Goal: Transaction & Acquisition: Purchase product/service

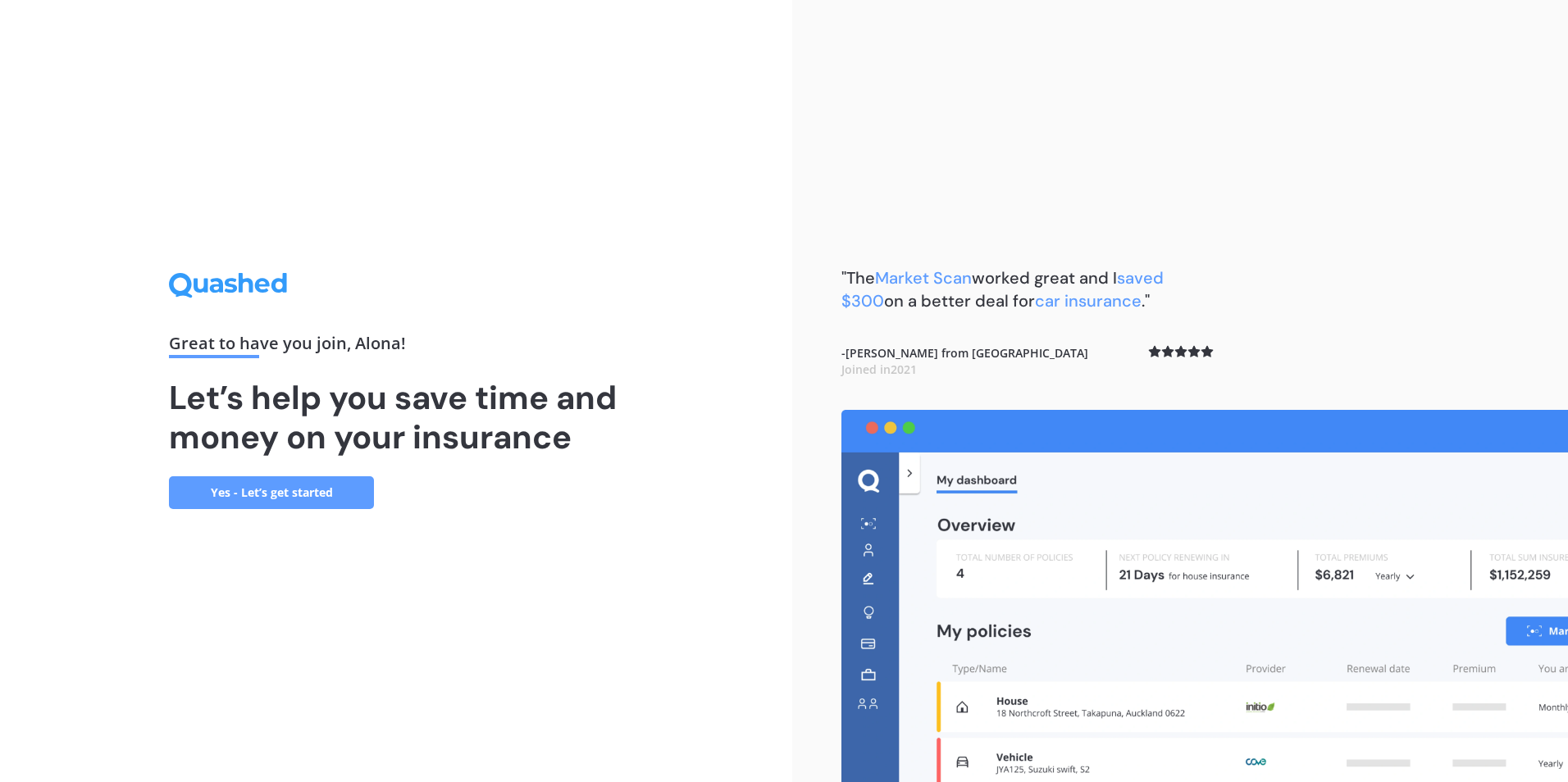
click at [274, 493] on link "Yes - Let’s get started" at bounding box center [272, 493] width 205 height 33
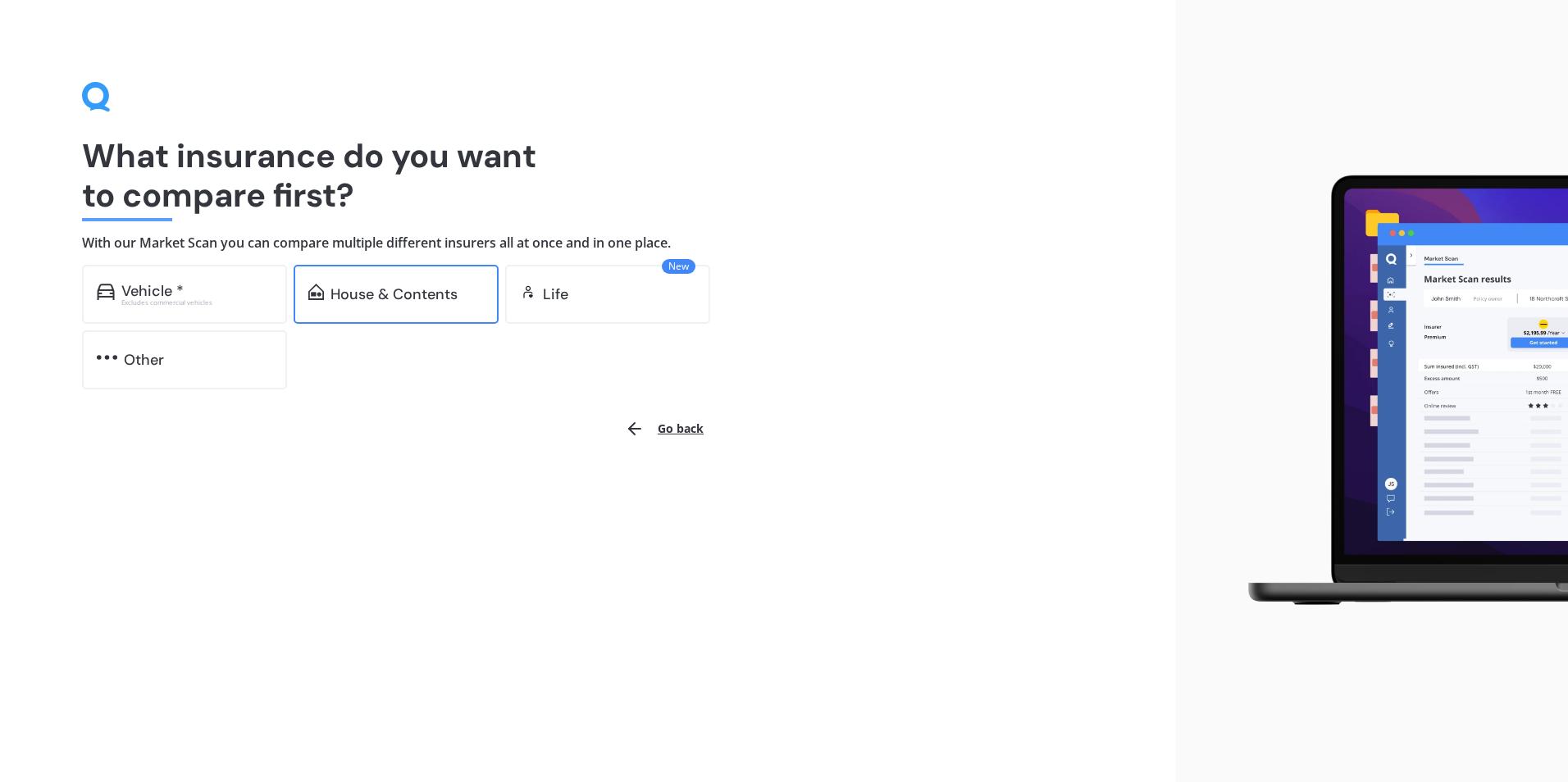
click at [408, 298] on div "House & Contents" at bounding box center [393, 295] width 127 height 16
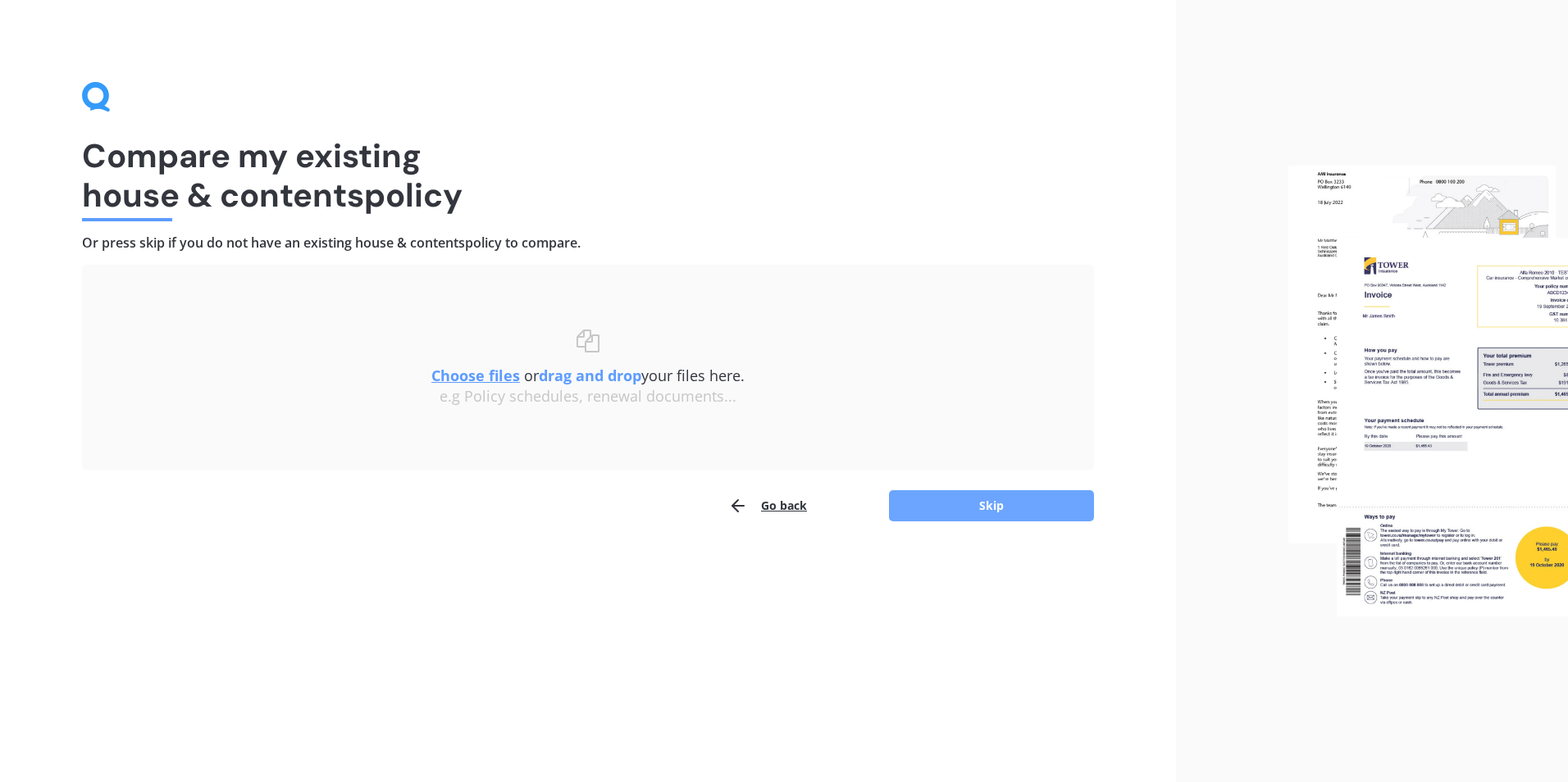
click at [1003, 504] on button "Skip" at bounding box center [992, 506] width 205 height 31
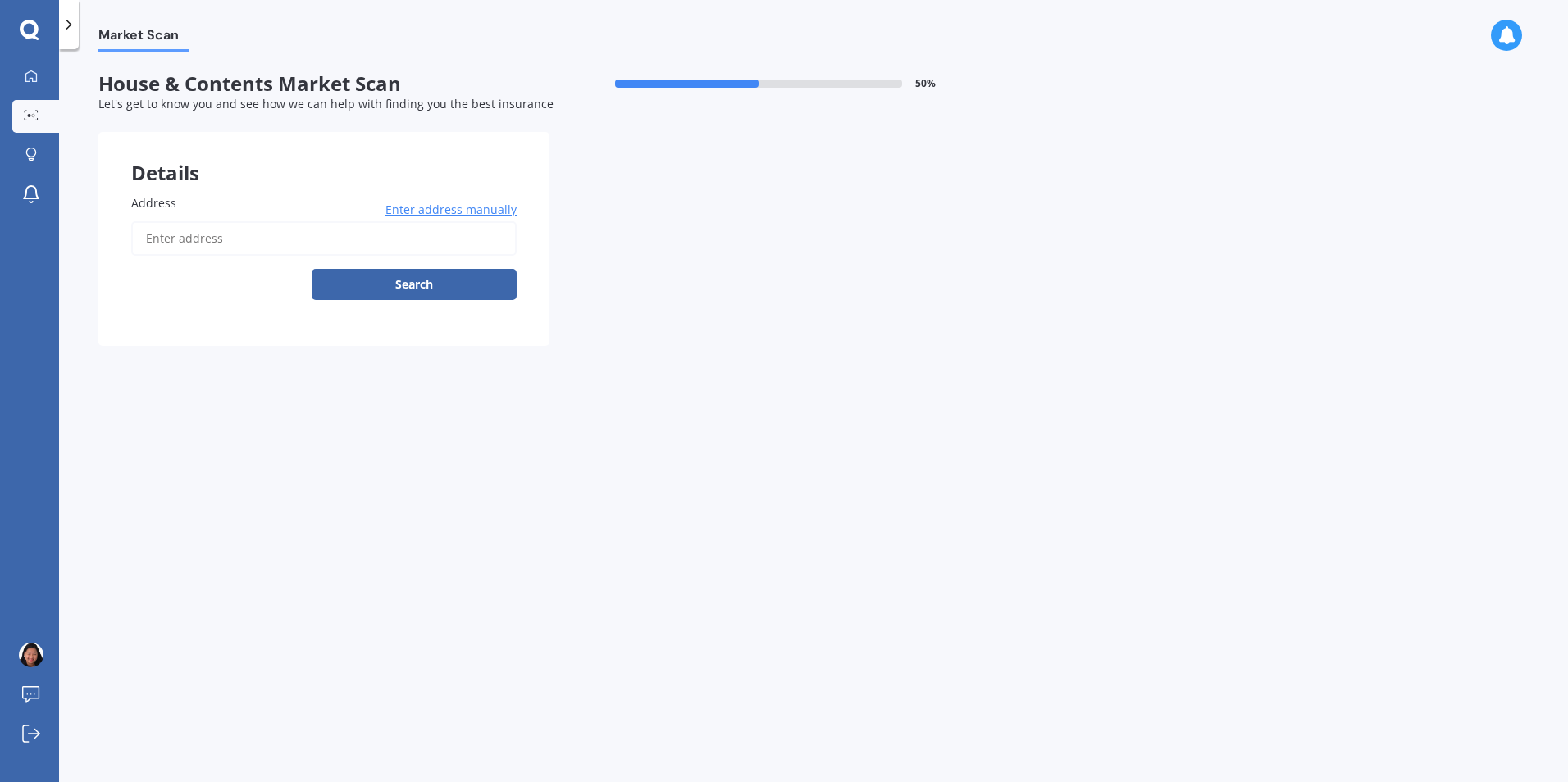
click at [194, 243] on input "Address" at bounding box center [323, 239] width 385 height 35
type input "[STREET_ADDRESS]"
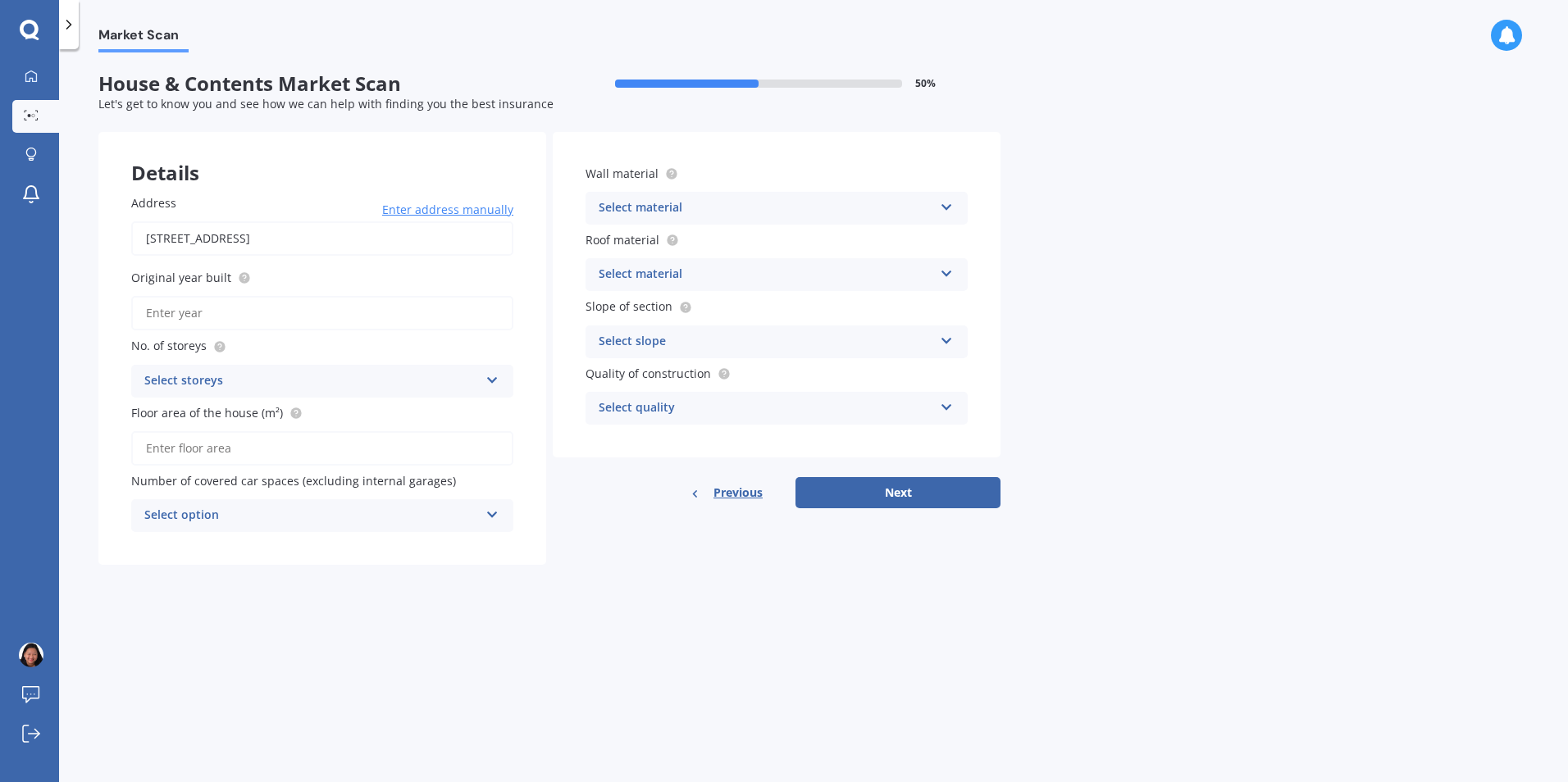
click at [256, 314] on input "Original year built" at bounding box center [322, 314] width 382 height 35
type input "2025"
click at [490, 379] on icon at bounding box center [492, 377] width 14 height 12
click at [178, 411] on div "1" at bounding box center [322, 413] width 381 height 29
click at [174, 448] on input "Floor area of the house (m²)" at bounding box center [322, 449] width 382 height 35
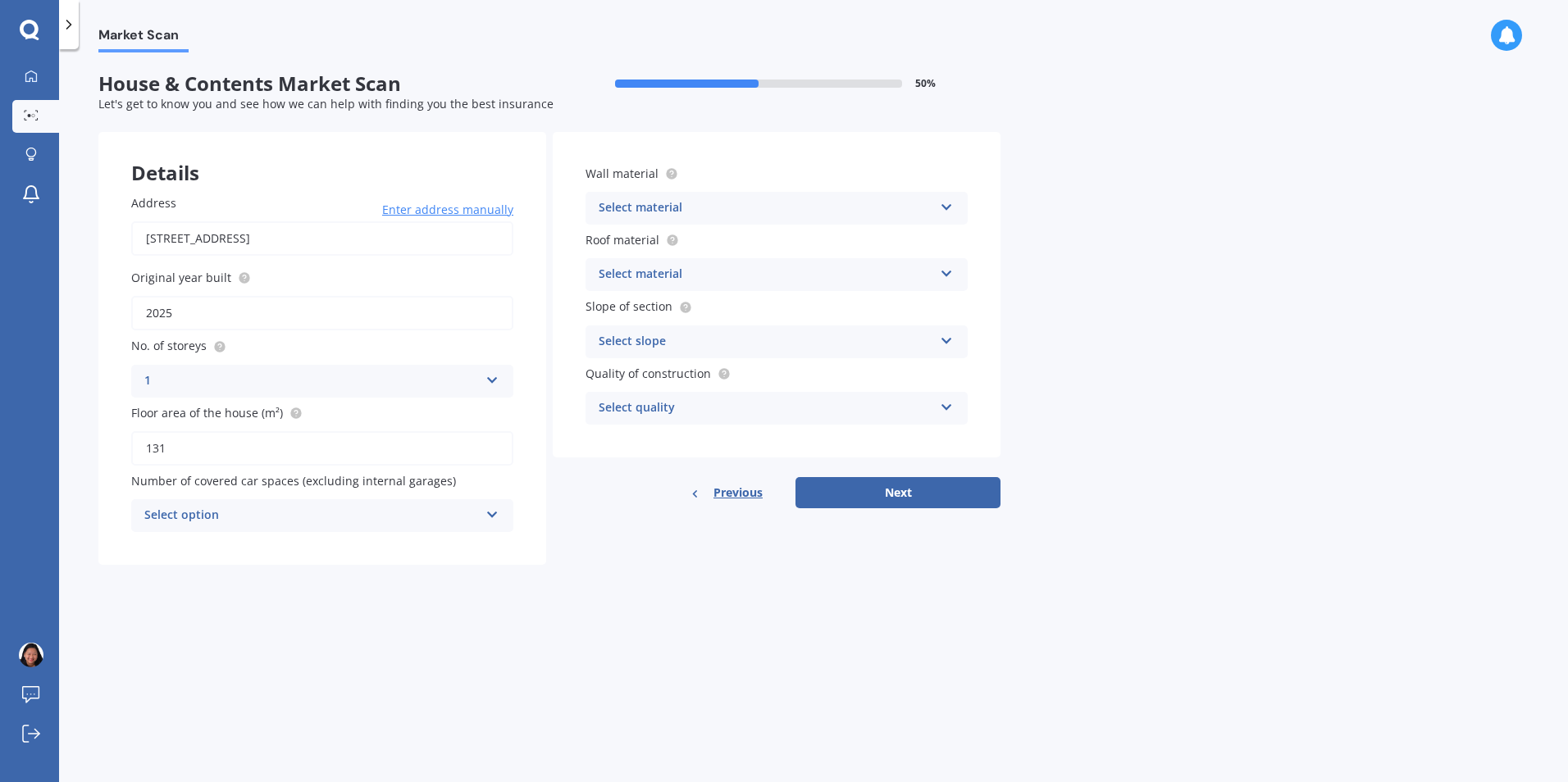
type input "131"
click at [492, 511] on icon at bounding box center [492, 511] width 14 height 12
click at [155, 576] on div "1" at bounding box center [322, 577] width 381 height 29
click at [950, 209] on icon at bounding box center [947, 204] width 14 height 12
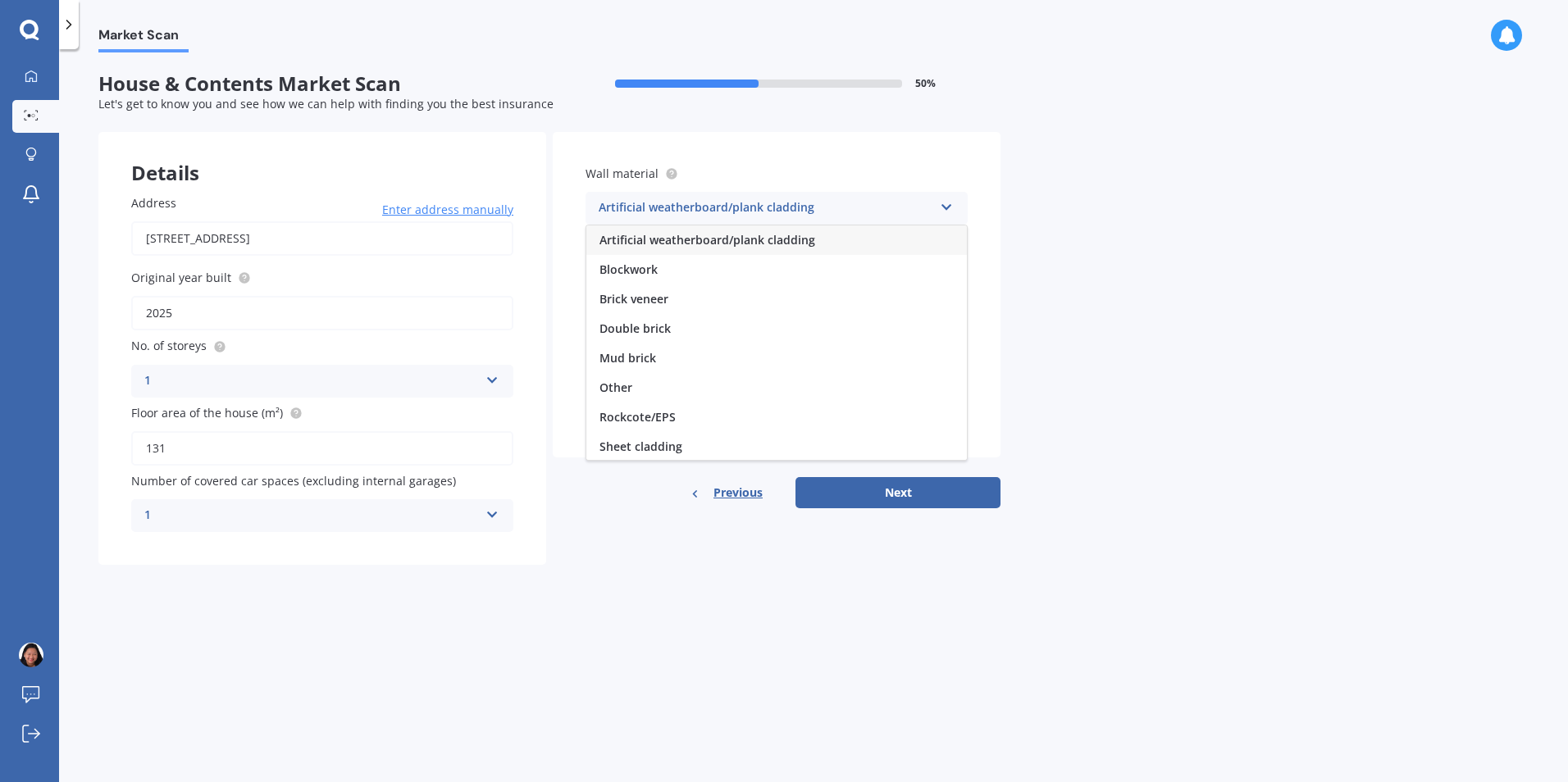
click at [697, 390] on div "Other" at bounding box center [777, 388] width 381 height 29
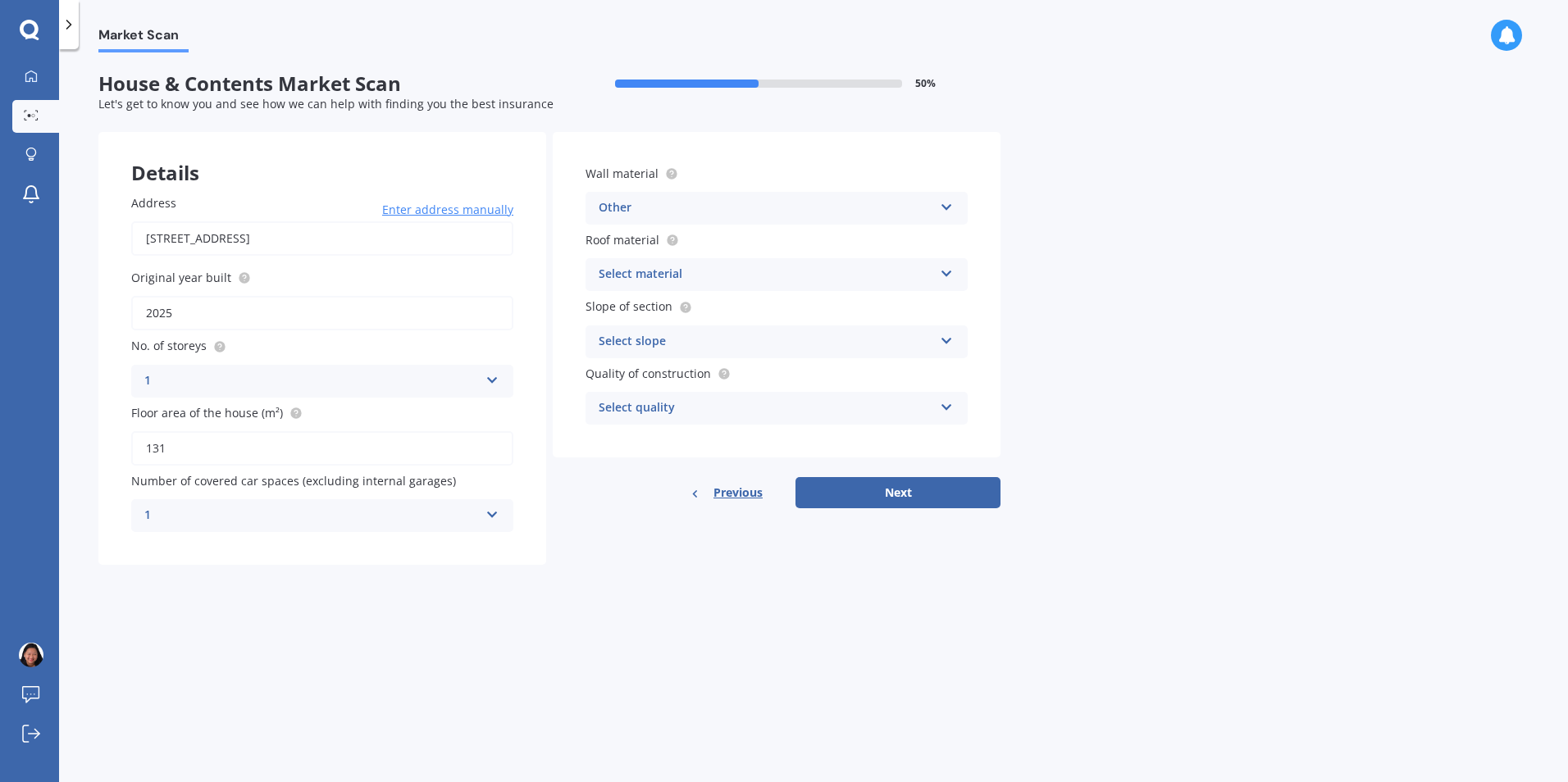
click at [948, 281] on div "Select material Flat fibre cement Flat membrane Flat metal covering Pitched con…" at bounding box center [777, 274] width 382 height 33
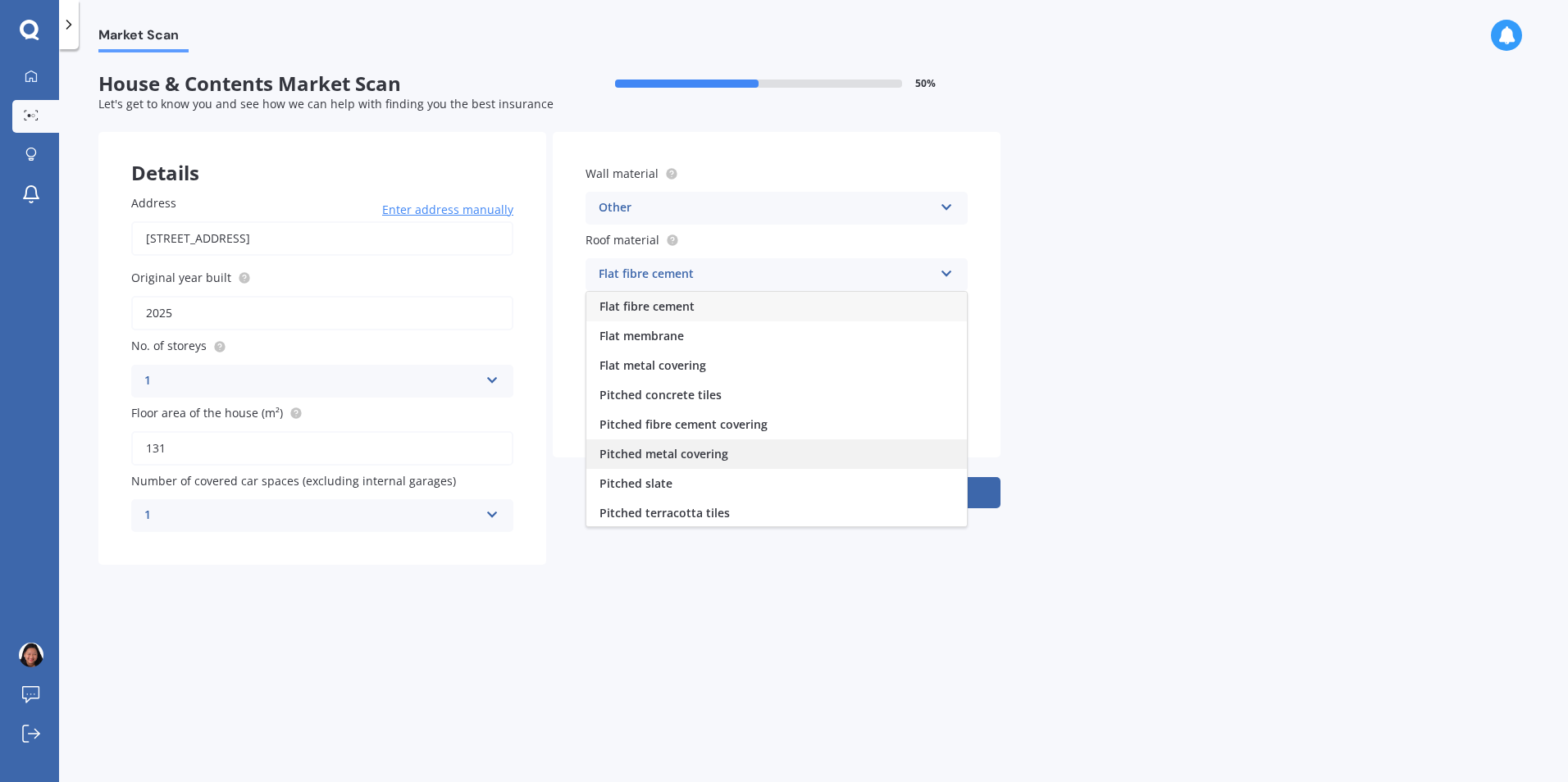
click at [744, 452] on div "Pitched metal covering" at bounding box center [777, 455] width 381 height 29
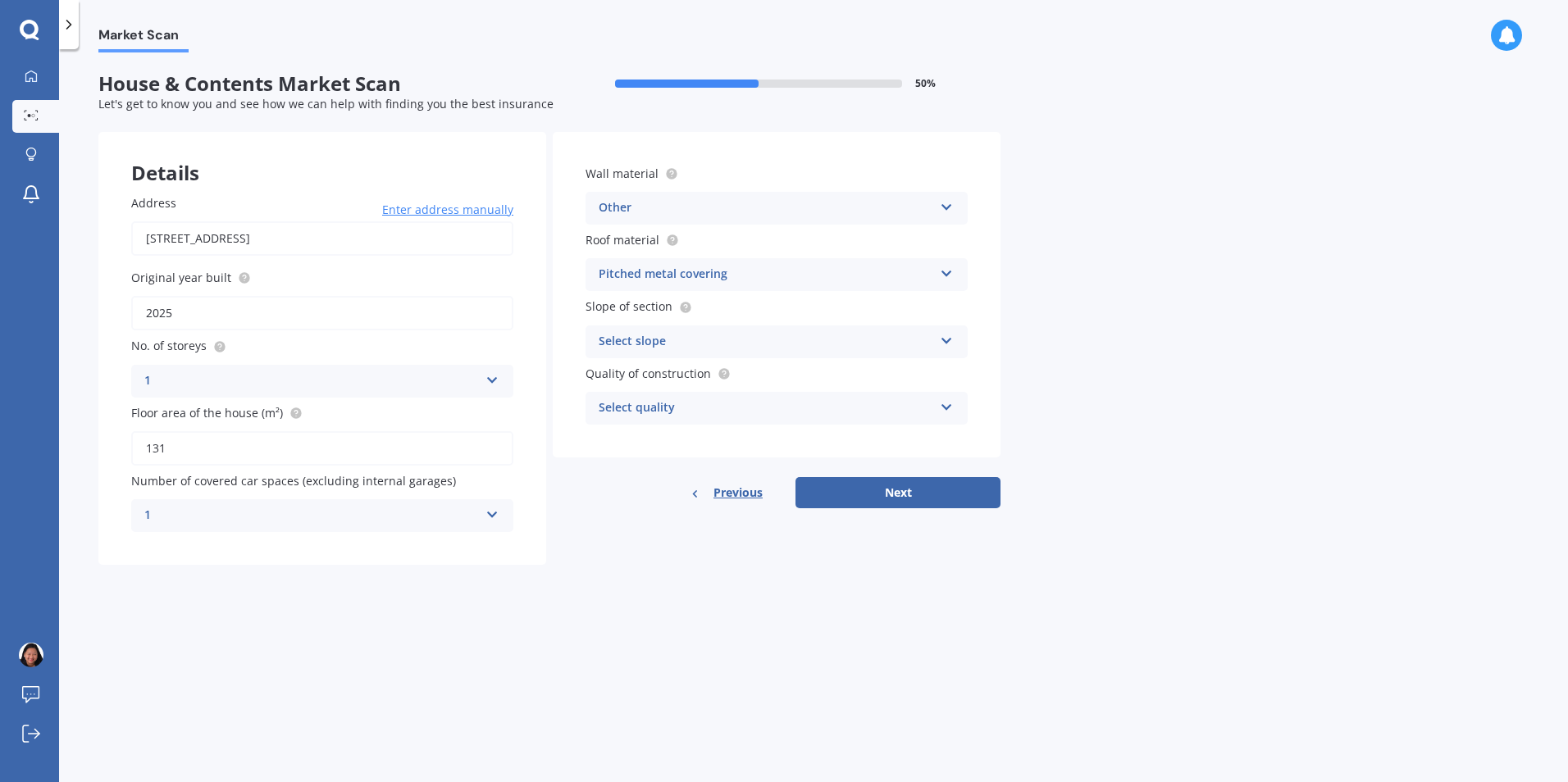
click at [950, 343] on icon at bounding box center [947, 337] width 14 height 12
click at [816, 381] on div "Flat or gentle slope (up to about 5°)" at bounding box center [777, 374] width 381 height 29
click at [944, 408] on icon at bounding box center [947, 404] width 14 height 12
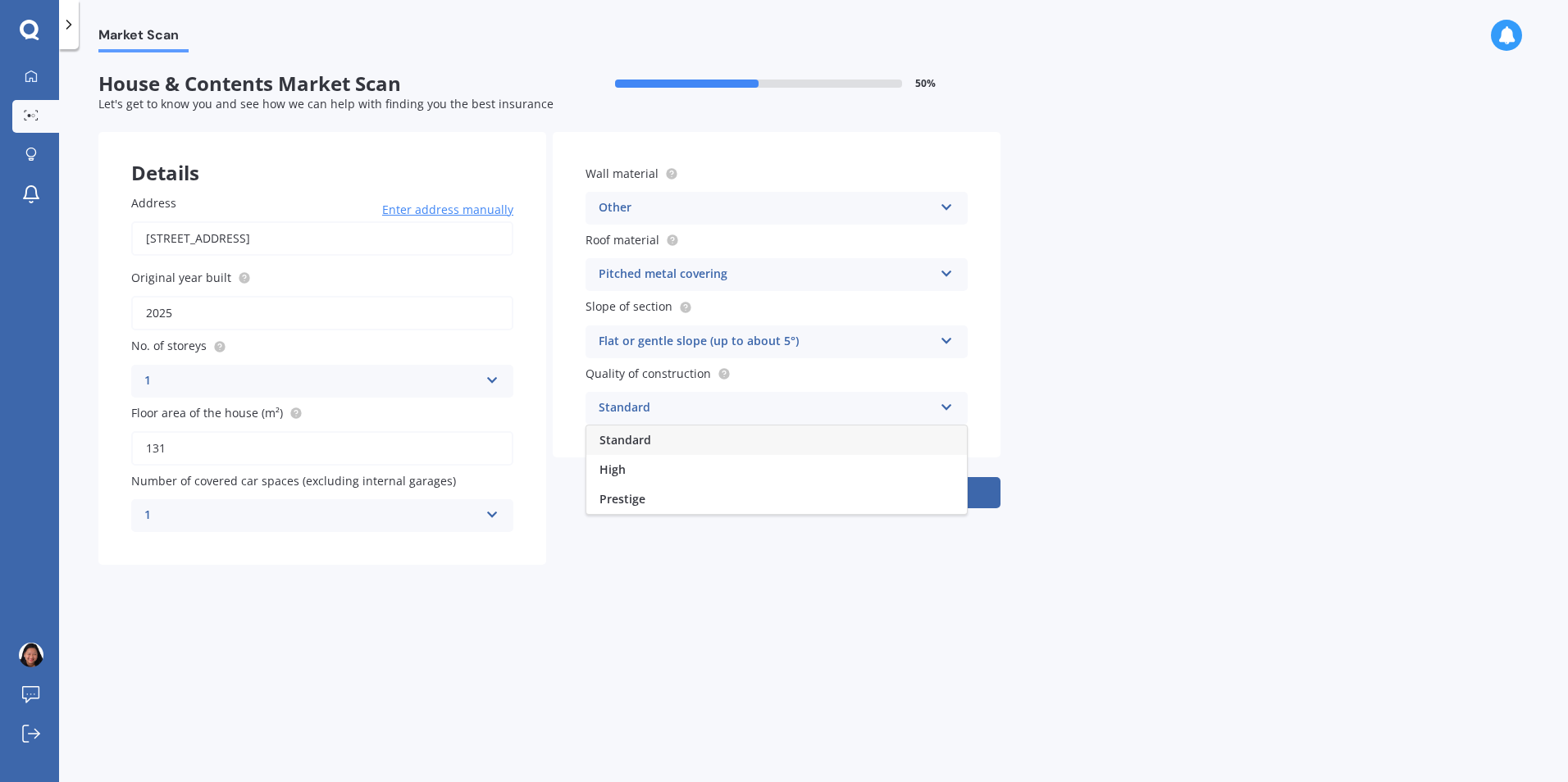
click at [703, 449] on div "Standard" at bounding box center [777, 440] width 381 height 29
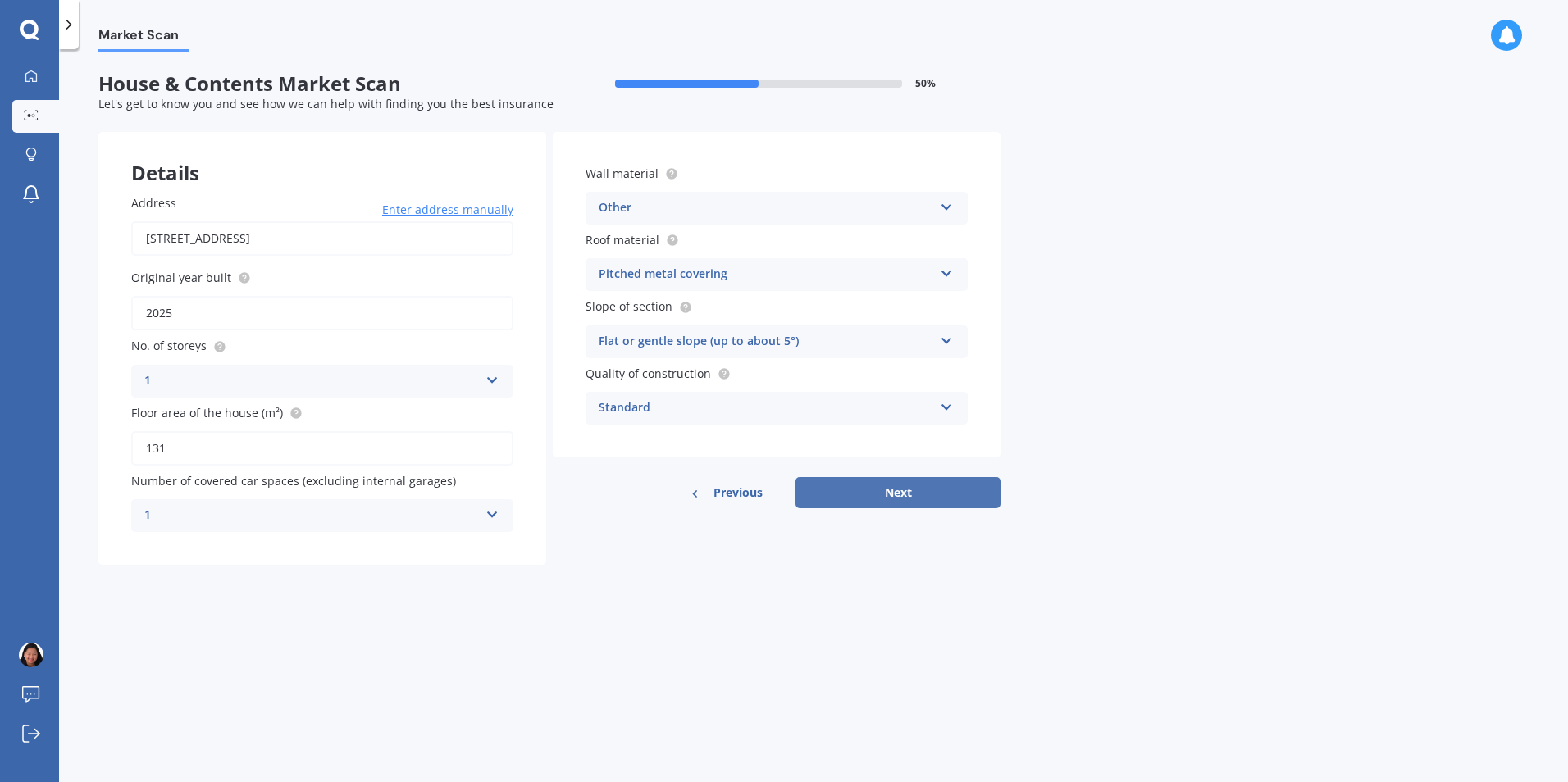
click at [897, 487] on button "Next" at bounding box center [898, 493] width 205 height 31
